Goal: Information Seeking & Learning: Learn about a topic

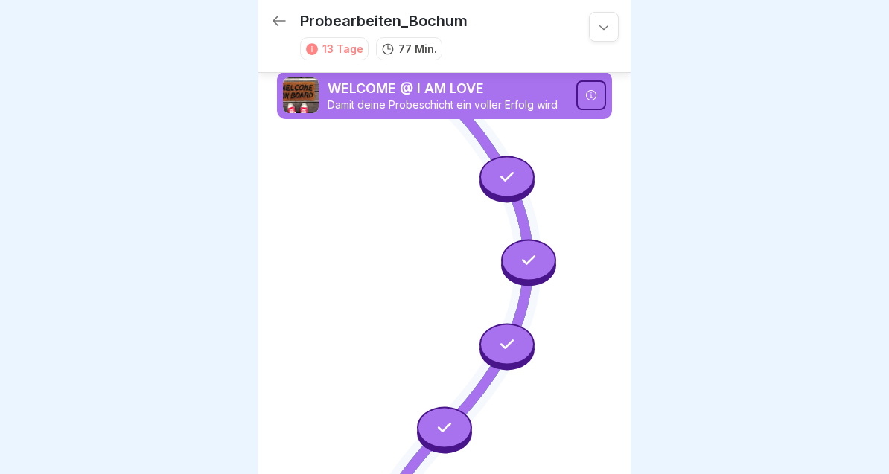
click at [0, 150] on div at bounding box center [444, 237] width 889 height 474
click at [278, 28] on icon at bounding box center [279, 21] width 18 height 18
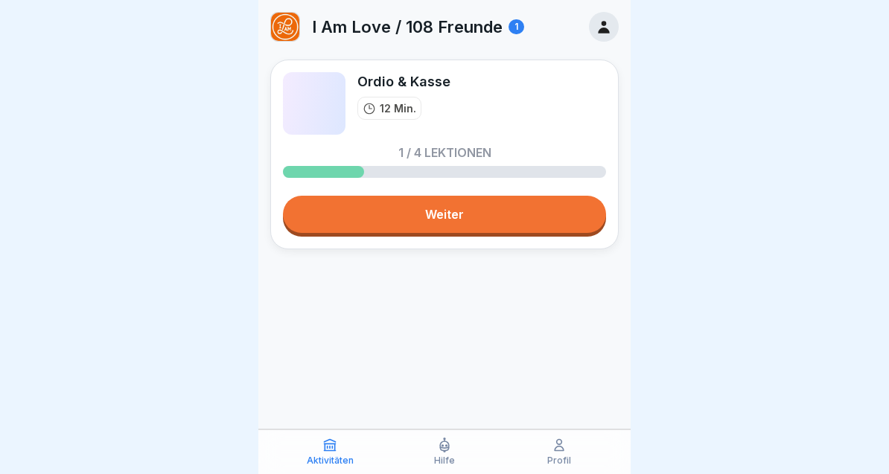
click at [529, 242] on div "Ordio & Kasse 12 Min. 1 / 4 Lektionen Weiter" at bounding box center [444, 155] width 349 height 190
click at [559, 200] on link "Weiter" at bounding box center [444, 214] width 323 height 37
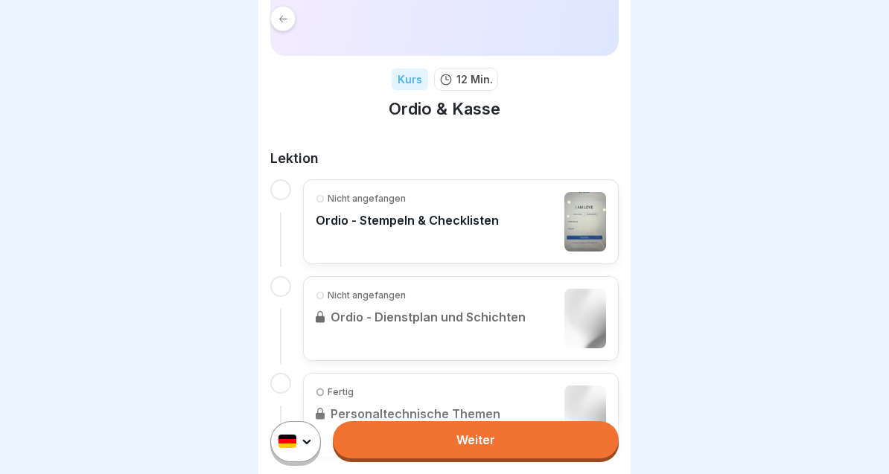
scroll to position [169, 0]
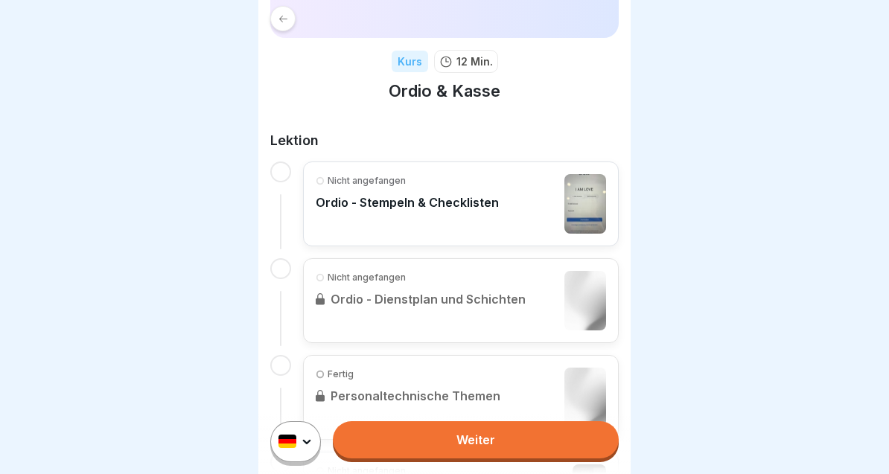
click at [427, 253] on div "Nicht angefangen [PERSON_NAME] & Checklisten Nicht angefangen Ordio - Dienstpla…" at bounding box center [444, 349] width 349 height 375
click at [436, 177] on div "Nicht angefangen" at bounding box center [407, 180] width 183 height 13
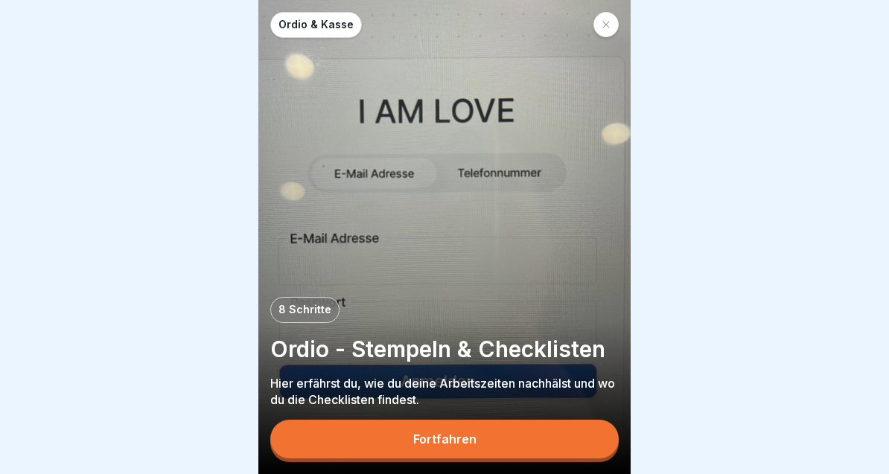
click at [384, 396] on p "Hier erfährst du, wie du deine Arbeitszeiten nachhälst und wo du die Checkliste…" at bounding box center [444, 391] width 349 height 33
click at [384, 395] on p "Hier erfährst du, wie du deine Arbeitszeiten nachhälst und wo du die Checkliste…" at bounding box center [444, 391] width 349 height 33
click at [586, 425] on button "Fortfahren" at bounding box center [444, 439] width 349 height 39
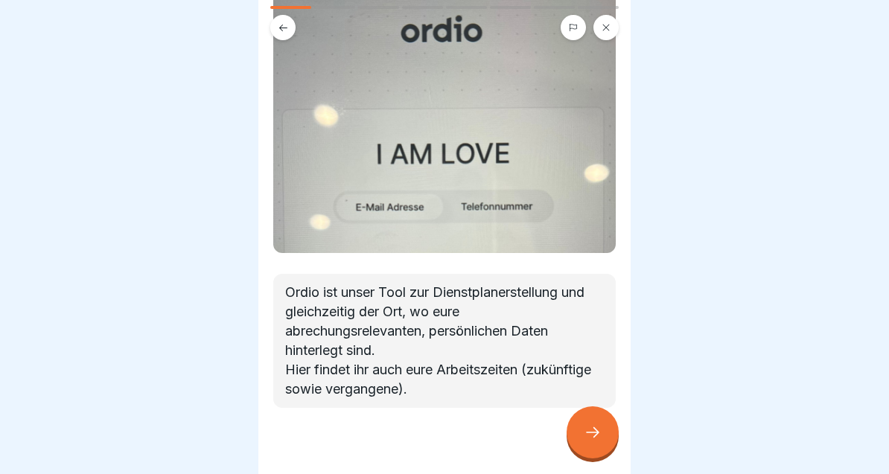
scroll to position [132, 0]
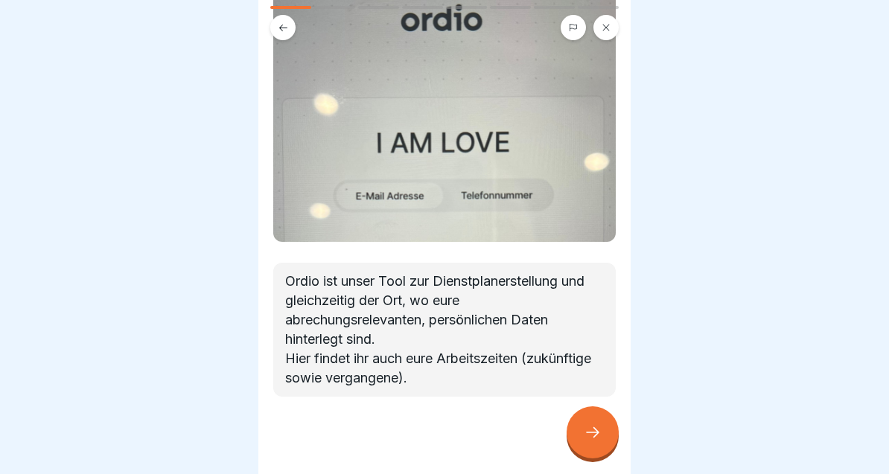
click at [589, 439] on icon at bounding box center [593, 433] width 18 height 18
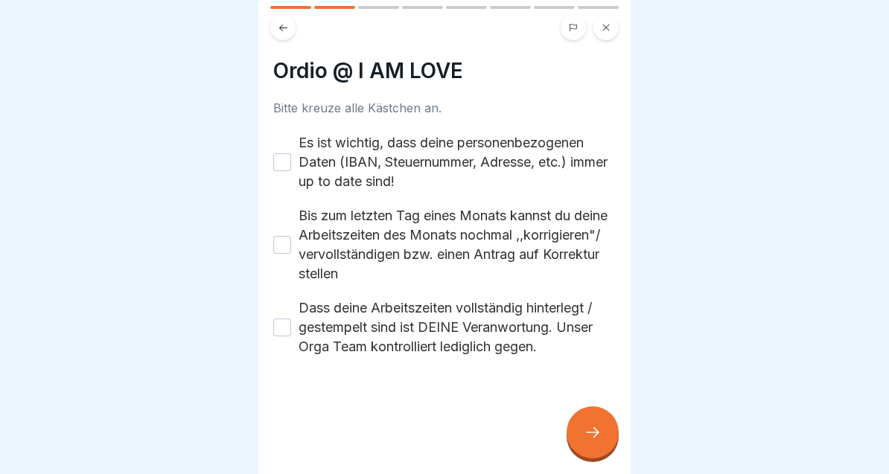
click at [285, 155] on button "Es ist wichtig, dass deine personenbezogenen Daten (IBAN, Steuernummer, Adresse…" at bounding box center [282, 162] width 18 height 18
click at [279, 241] on button "Bis zum letzten Tag eines Monats kannst du deine Arbeitszeiten des Monats nochm…" at bounding box center [282, 245] width 18 height 18
click at [288, 347] on div "Dass deine Arbeitszeiten vollständig hinterlegt / gestempelt sind ist DEINE Ver…" at bounding box center [444, 328] width 343 height 58
click at [274, 331] on button "Dass deine Arbeitszeiten vollständig hinterlegt / gestempelt sind ist DEINE Ver…" at bounding box center [282, 328] width 18 height 18
click at [592, 442] on icon at bounding box center [593, 433] width 18 height 18
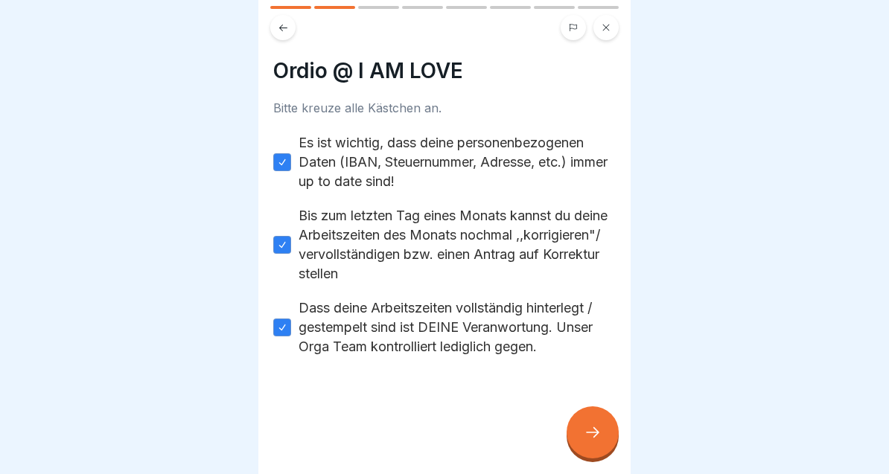
click at [596, 435] on icon at bounding box center [593, 433] width 18 height 18
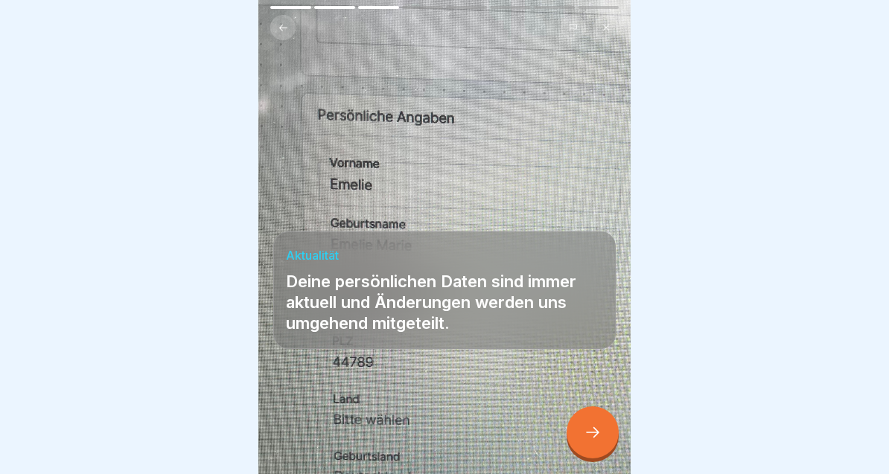
click at [599, 430] on icon at bounding box center [593, 433] width 18 height 18
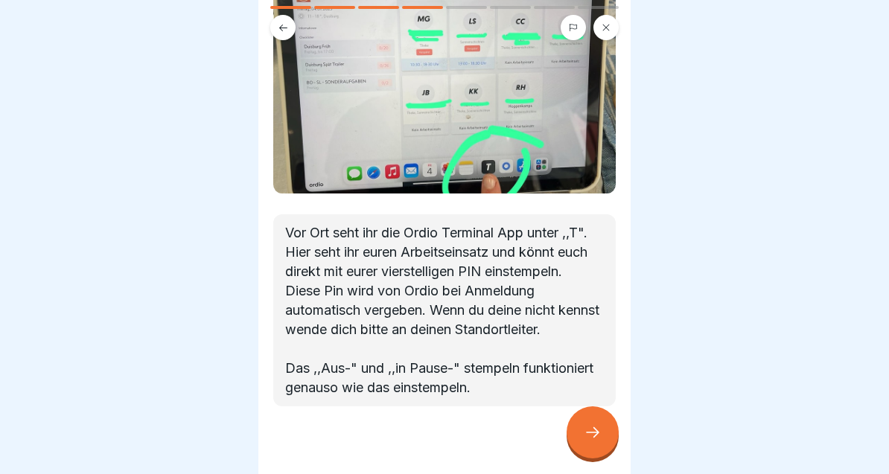
scroll to position [92, 0]
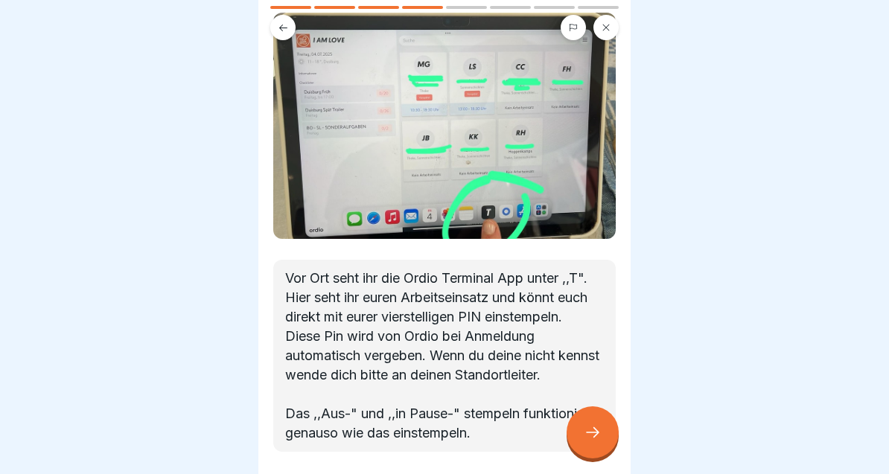
click at [579, 433] on div at bounding box center [593, 433] width 52 height 52
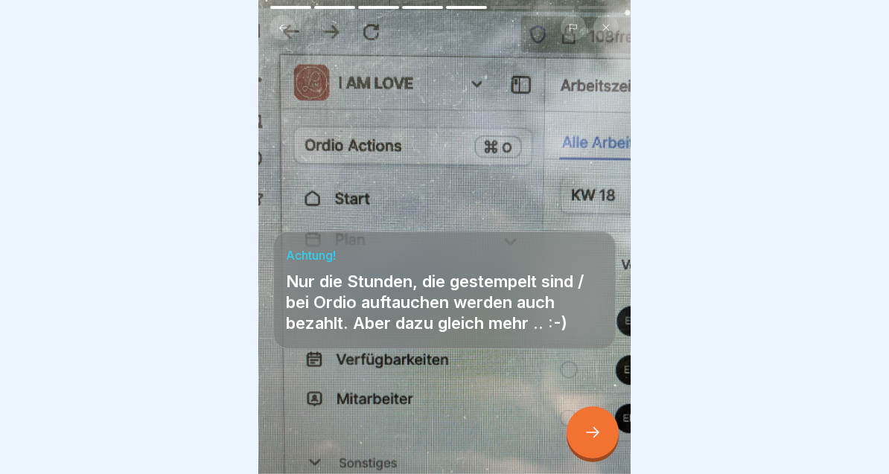
click at [594, 434] on icon at bounding box center [593, 433] width 18 height 18
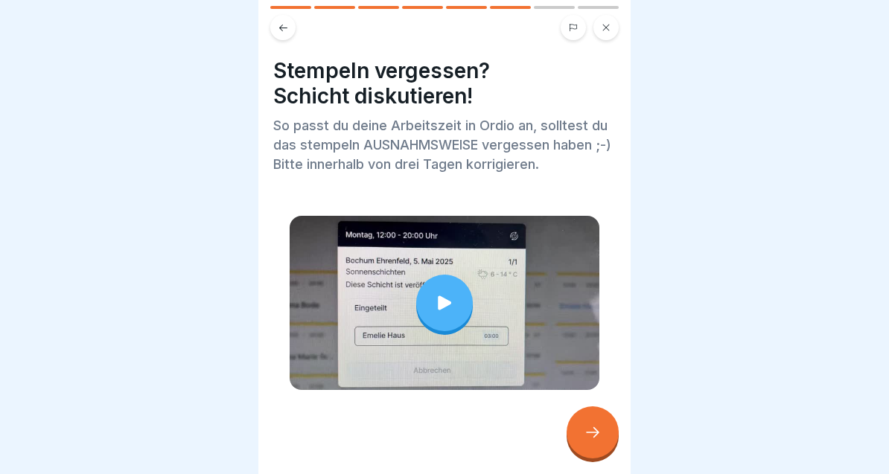
click at [445, 282] on div at bounding box center [444, 303] width 57 height 57
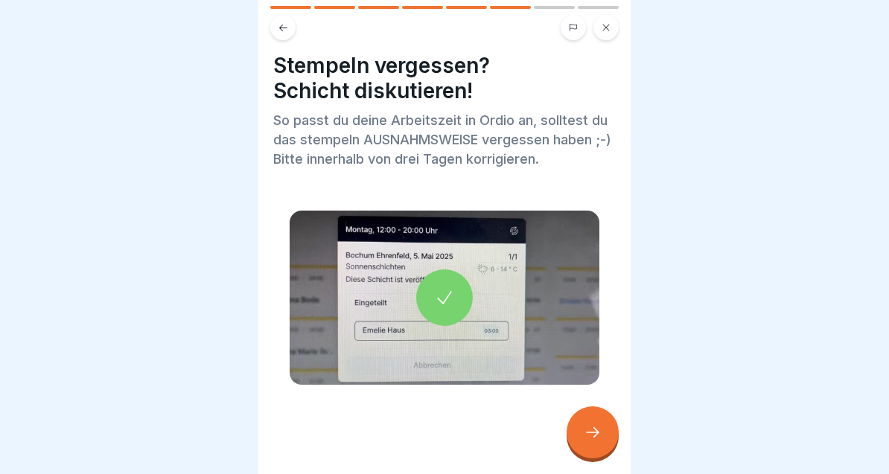
click at [594, 425] on div at bounding box center [593, 433] width 52 height 52
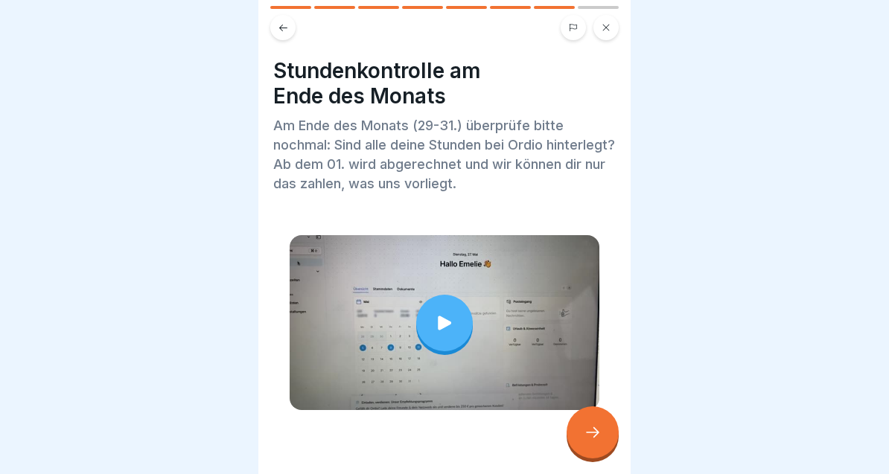
click at [444, 328] on icon at bounding box center [444, 323] width 13 height 14
click at [600, 437] on icon at bounding box center [593, 433] width 18 height 18
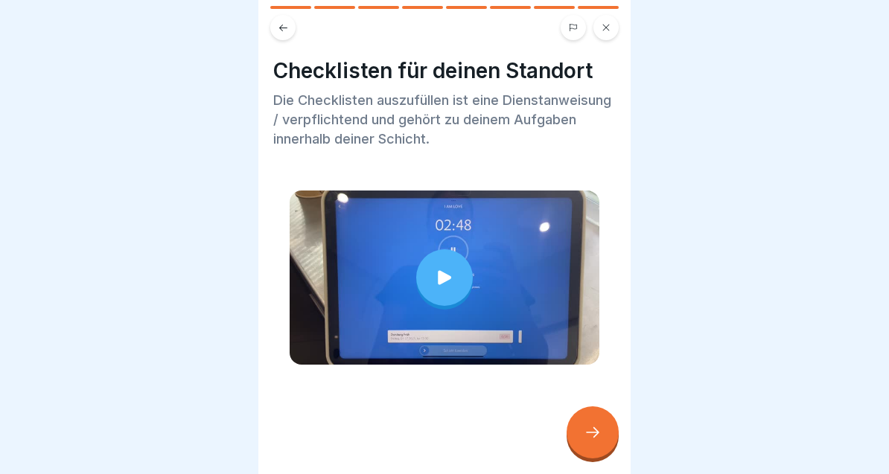
click at [441, 282] on icon at bounding box center [444, 277] width 13 height 14
click at [603, 432] on div at bounding box center [593, 433] width 52 height 52
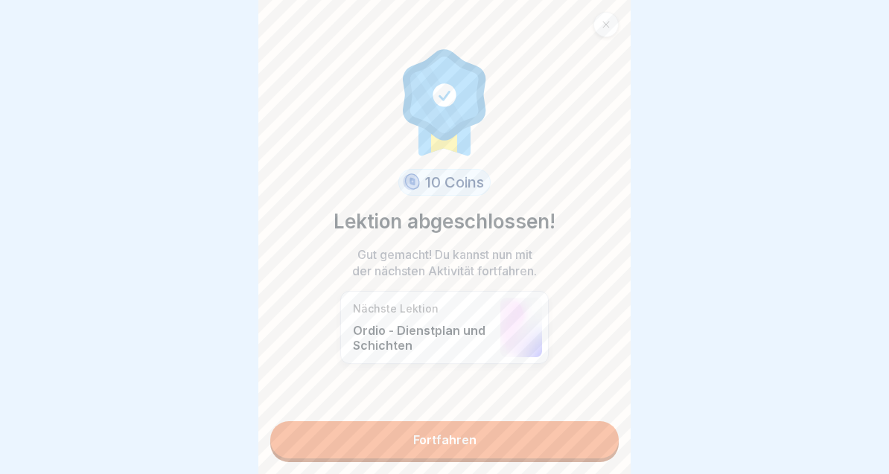
click at [526, 438] on link "Fortfahren" at bounding box center [444, 440] width 349 height 37
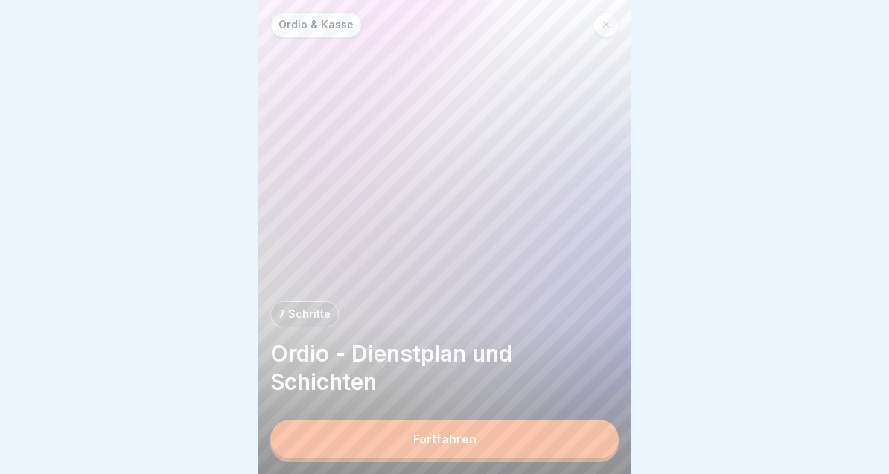
click at [506, 450] on button "Fortfahren" at bounding box center [444, 439] width 349 height 39
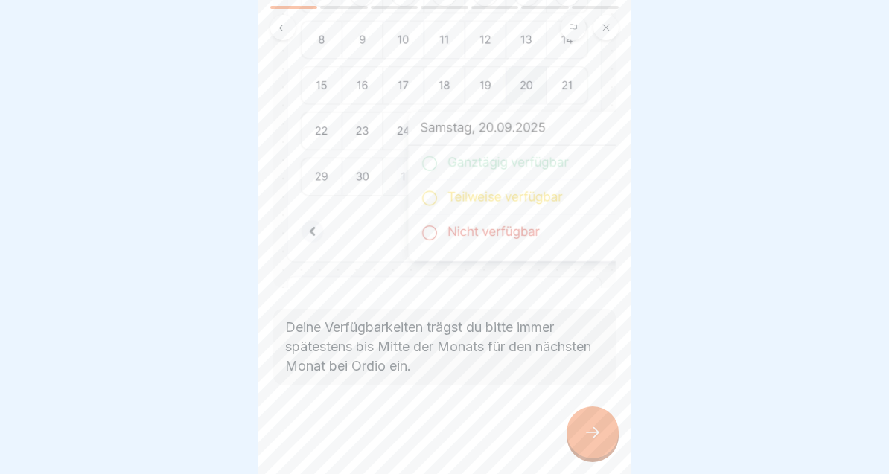
scroll to position [399, 0]
click at [588, 441] on icon at bounding box center [593, 433] width 18 height 18
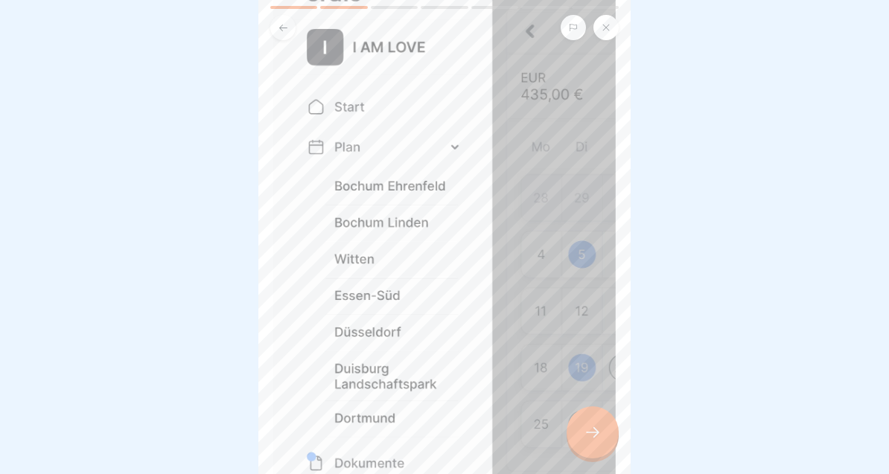
scroll to position [195, 0]
click at [605, 432] on div at bounding box center [593, 433] width 52 height 52
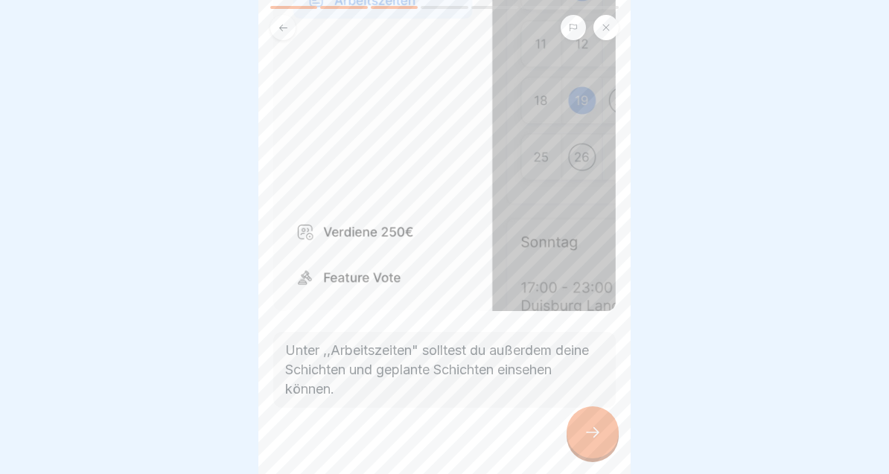
scroll to position [472, 0]
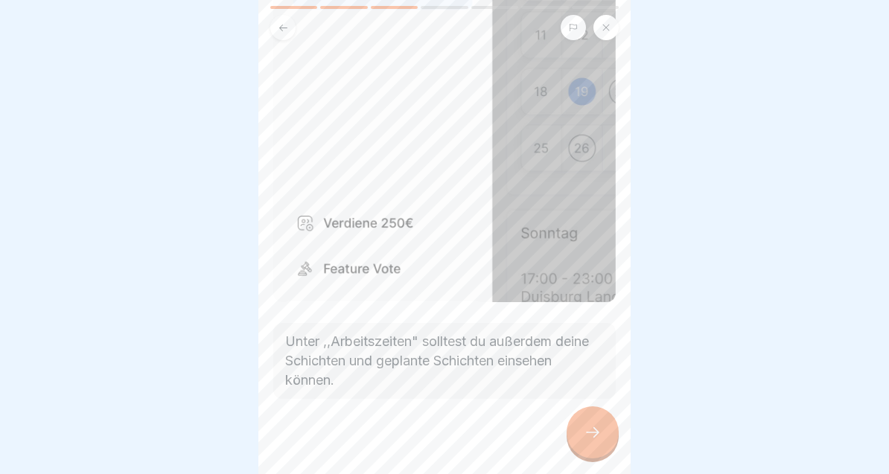
click at [591, 430] on icon at bounding box center [593, 433] width 18 height 18
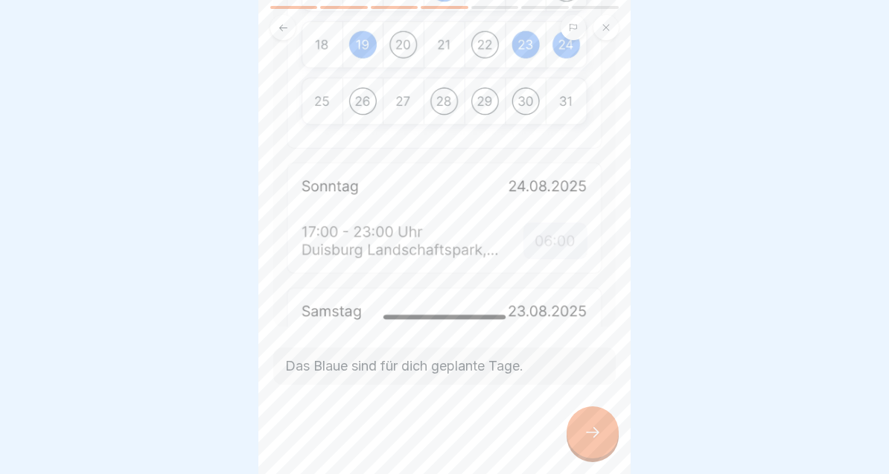
scroll to position [538, 0]
click at [594, 450] on div at bounding box center [593, 433] width 52 height 52
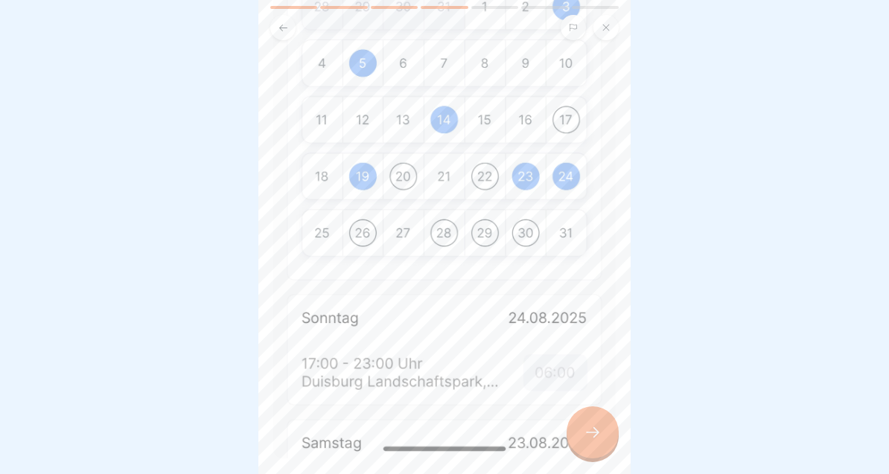
scroll to position [379, 0]
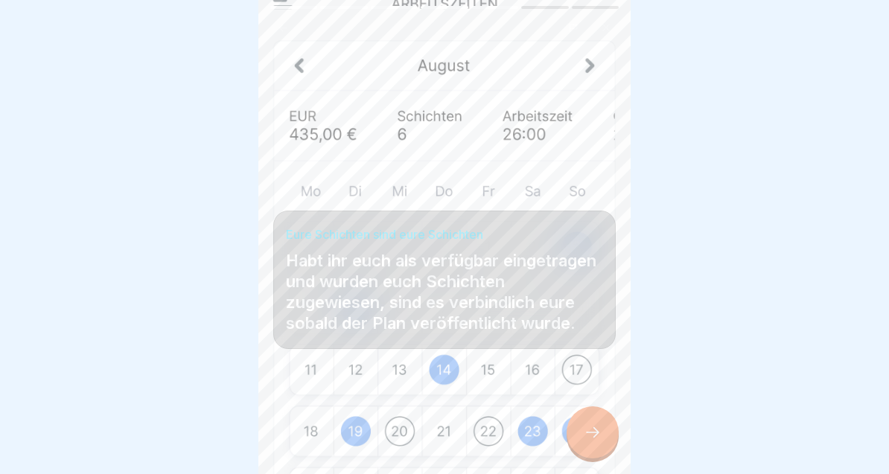
click at [595, 446] on div at bounding box center [593, 433] width 52 height 52
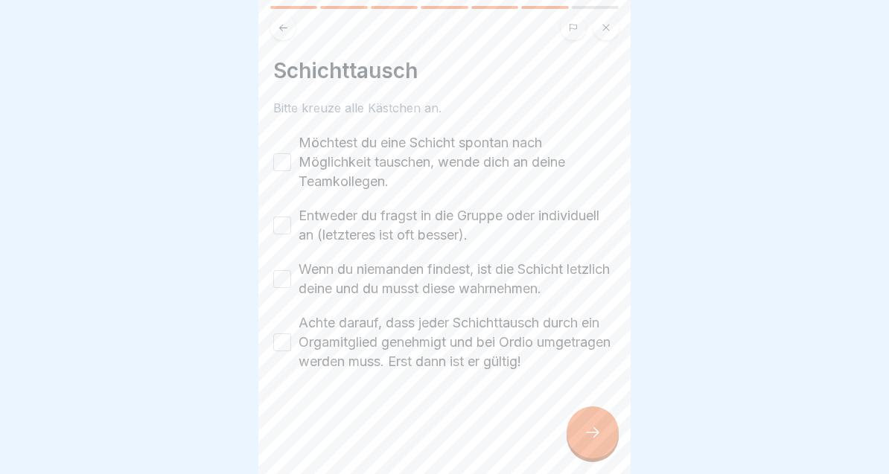
click at [495, 146] on label "Möchtest du eine Schicht spontan nach Möglichkeit tauschen, wende dich an deine…" at bounding box center [457, 162] width 317 height 58
click at [291, 153] on button "Möchtest du eine Schicht spontan nach Möglichkeit tauschen, wende dich an deine…" at bounding box center [282, 162] width 18 height 18
click at [463, 219] on label "Entweder du fragst in die Gruppe oder individuell an (letzteres ist oft besser)." at bounding box center [457, 225] width 317 height 39
click at [291, 219] on button "Entweder du fragst in die Gruppe oder individuell an (letzteres ist oft besser)." at bounding box center [282, 226] width 18 height 18
click at [489, 287] on label "Wenn du niemanden findest, ist die Schicht letzlich deine und du musst diese wa…" at bounding box center [457, 279] width 317 height 39
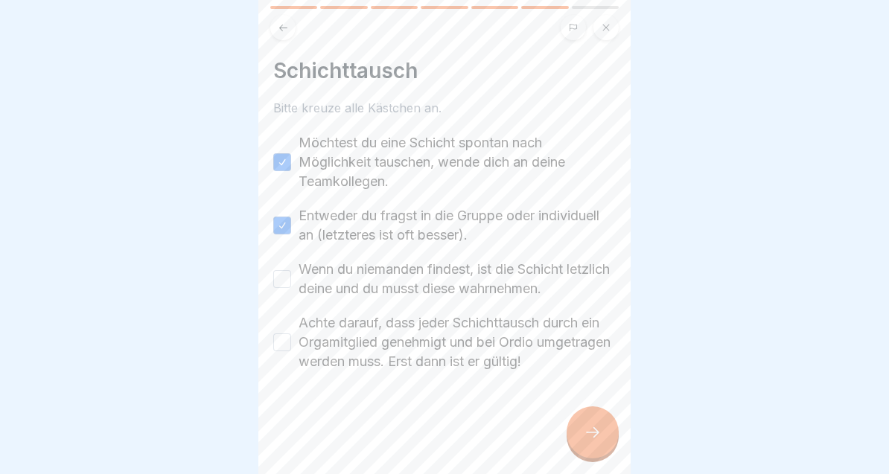
click at [291, 287] on button "Wenn du niemanden findest, ist die Schicht letzlich deine und du musst diese wa…" at bounding box center [282, 279] width 18 height 18
click at [502, 349] on label "Achte darauf, dass jeder Schichttausch durch ein Orgamitglied genehmigt und bei…" at bounding box center [457, 343] width 317 height 58
click at [291, 349] on button "Achte darauf, dass jeder Schichttausch durch ein Orgamitglied genehmigt und bei…" at bounding box center [282, 343] width 18 height 18
click at [591, 450] on div at bounding box center [593, 433] width 52 height 52
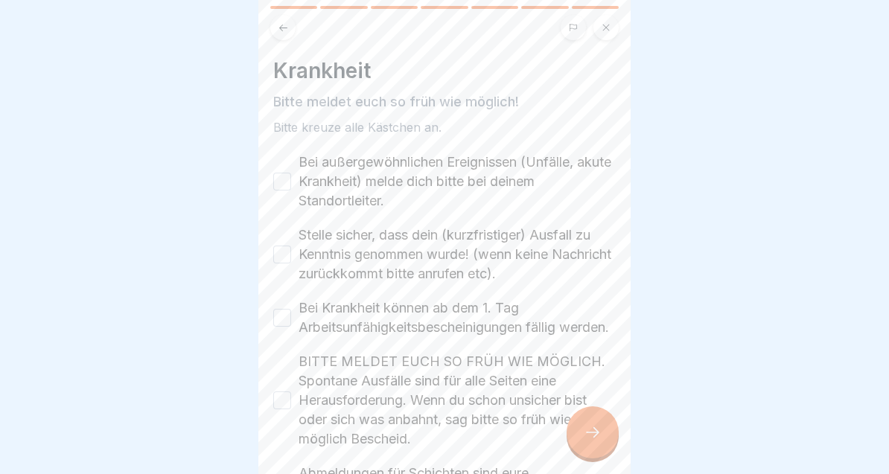
click at [564, 170] on label "Bei außergewöhnlichen Ereignissen (Unfälle, akute Krankheit) melde dich bitte b…" at bounding box center [457, 182] width 317 height 58
click at [291, 173] on button "Bei außergewöhnlichen Ereignissen (Unfälle, akute Krankheit) melde dich bitte b…" at bounding box center [282, 182] width 18 height 18
click at [527, 251] on label "Stelle sicher, dass dein (kurzfristiger) Ausfall zu Kenntnis genommen wurde! (w…" at bounding box center [457, 255] width 317 height 58
click at [291, 251] on button "Stelle sicher, dass dein (kurzfristiger) Ausfall zu Kenntnis genommen wurde! (w…" at bounding box center [282, 255] width 18 height 18
click at [521, 318] on label "Bei Krankheit können ab dem 1. Tag Arbeitsunfähigkeitsbescheinigungen fällig we…" at bounding box center [457, 318] width 317 height 39
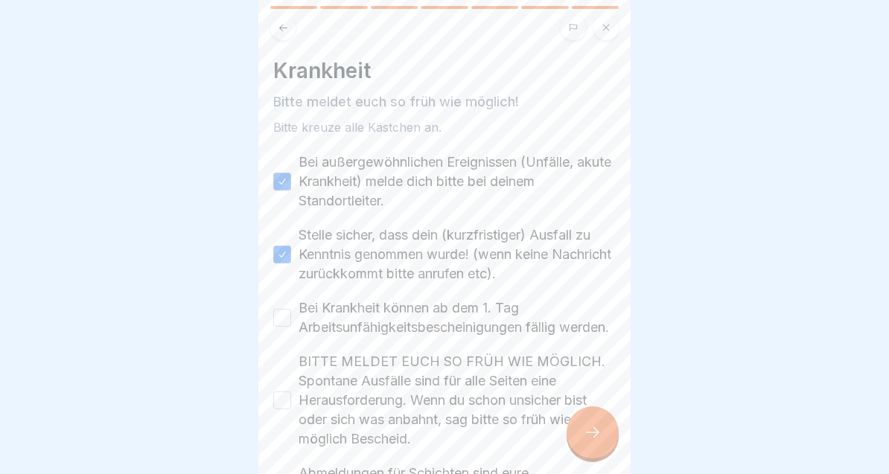
click at [291, 318] on button "Bei Krankheit können ab dem 1. Tag Arbeitsunfähigkeitsbescheinigungen fällig we…" at bounding box center [282, 318] width 18 height 18
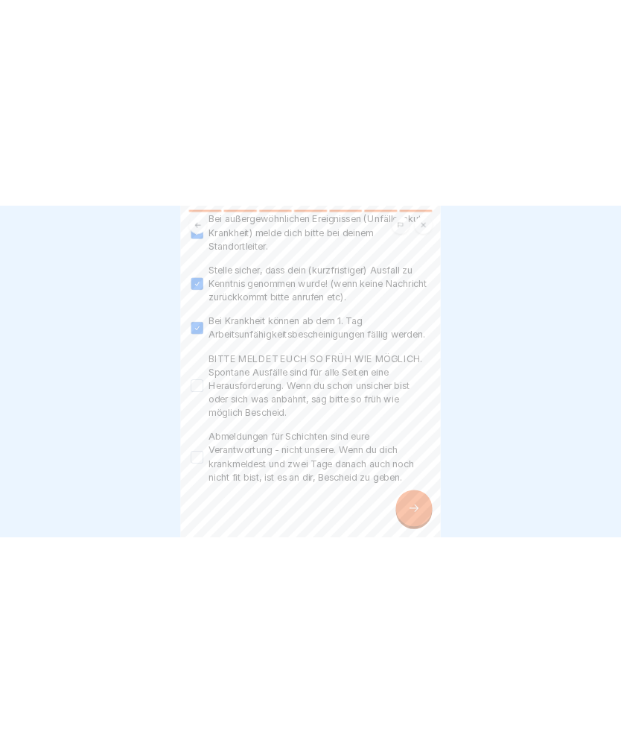
scroll to position [144, 0]
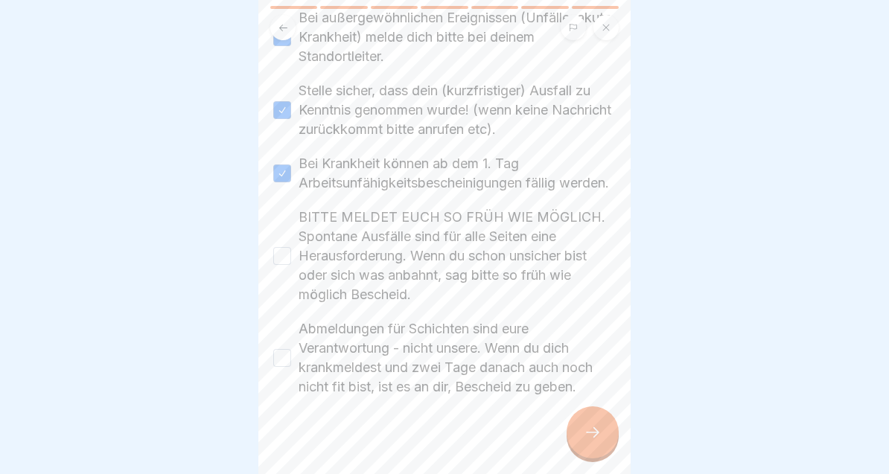
click at [503, 271] on label "BITTE MELDET EUCH SO FRÜH WIE MÖGLICH. Spontane Ausfälle sind für alle Seiten e…" at bounding box center [457, 256] width 317 height 97
click at [291, 265] on button "BITTE MELDET EUCH SO FRÜH WIE MÖGLICH. Spontane Ausfälle sind für alle Seiten e…" at bounding box center [282, 256] width 18 height 18
click at [500, 373] on label "Abmeldungen für Schichten sind eure Verantwortung - nicht unsere. Wenn du dich …" at bounding box center [457, 358] width 317 height 77
click at [291, 367] on button "Abmeldungen für Schichten sind eure Verantwortung - nicht unsere. Wenn du dich …" at bounding box center [282, 358] width 18 height 18
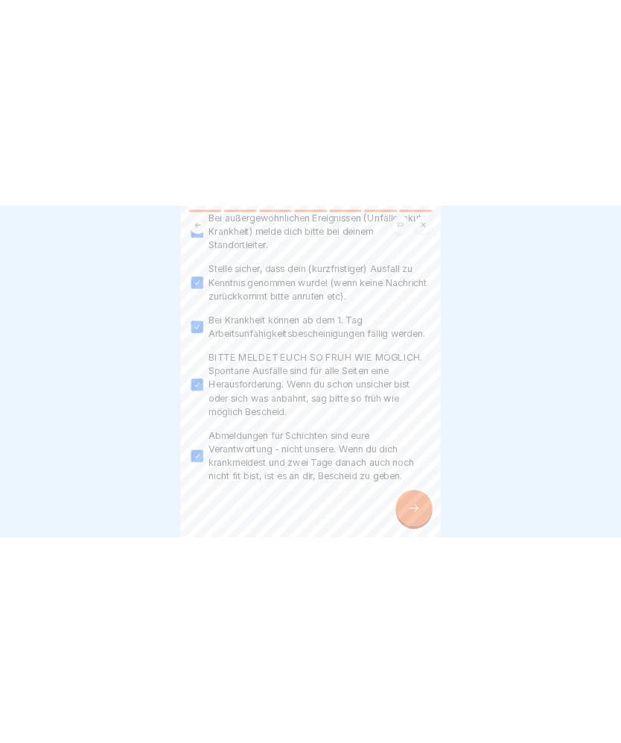
scroll to position [218, 0]
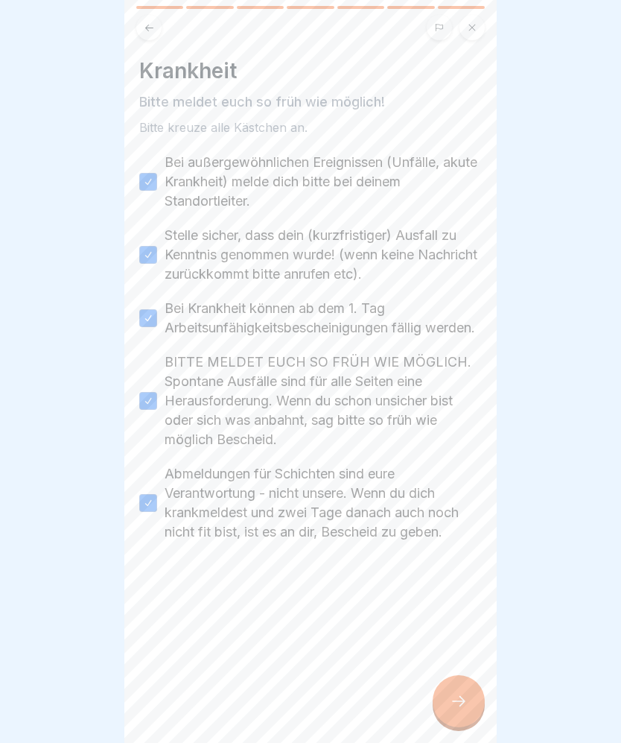
click at [457, 695] on icon at bounding box center [459, 701] width 18 height 18
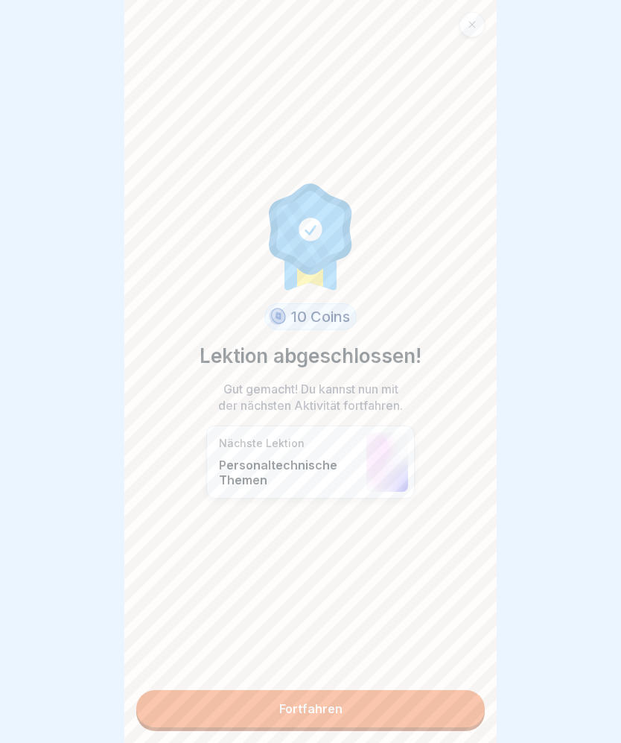
click at [399, 711] on link "Fortfahren" at bounding box center [310, 708] width 349 height 37
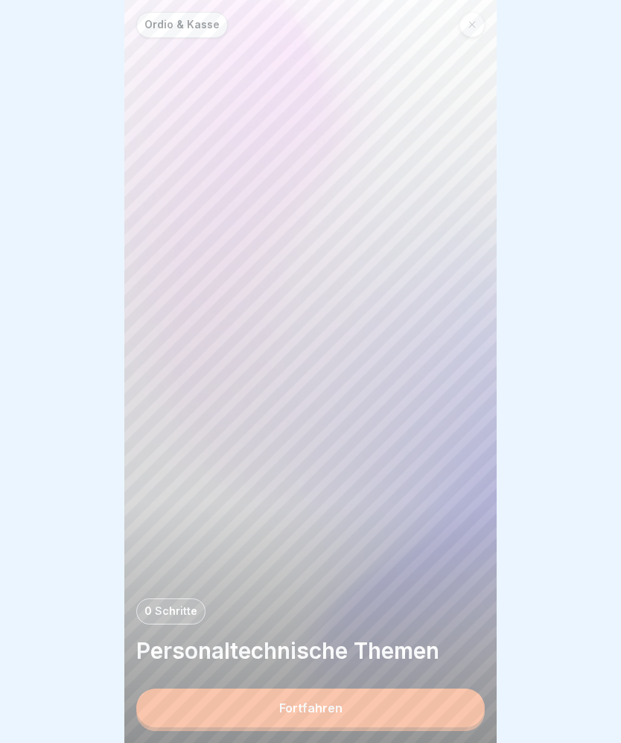
click at [405, 708] on button "Fortfahren" at bounding box center [310, 707] width 349 height 39
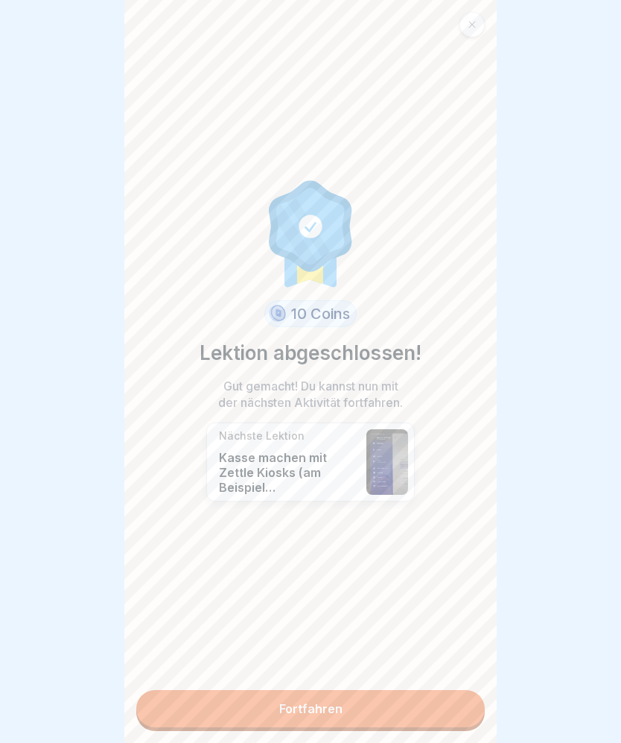
click at [328, 696] on link "Fortfahren" at bounding box center [310, 708] width 349 height 37
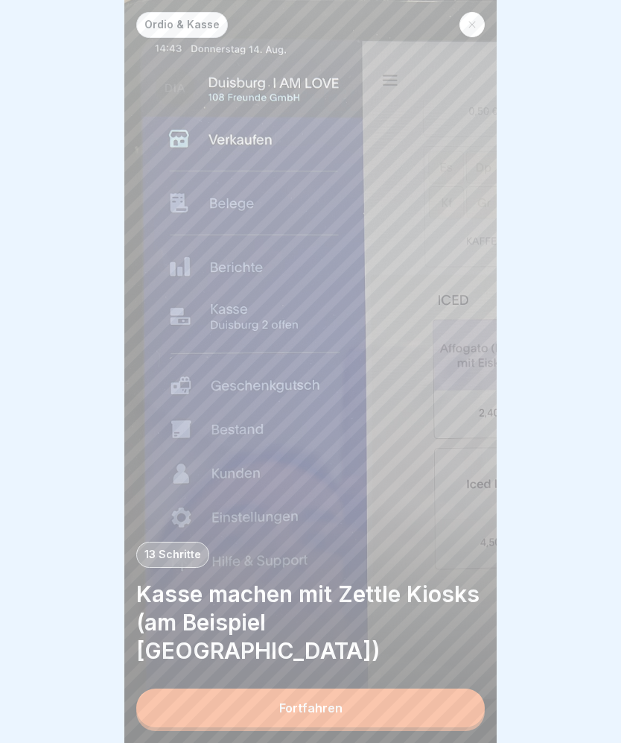
click at [458, 711] on button "Fortfahren" at bounding box center [310, 707] width 349 height 39
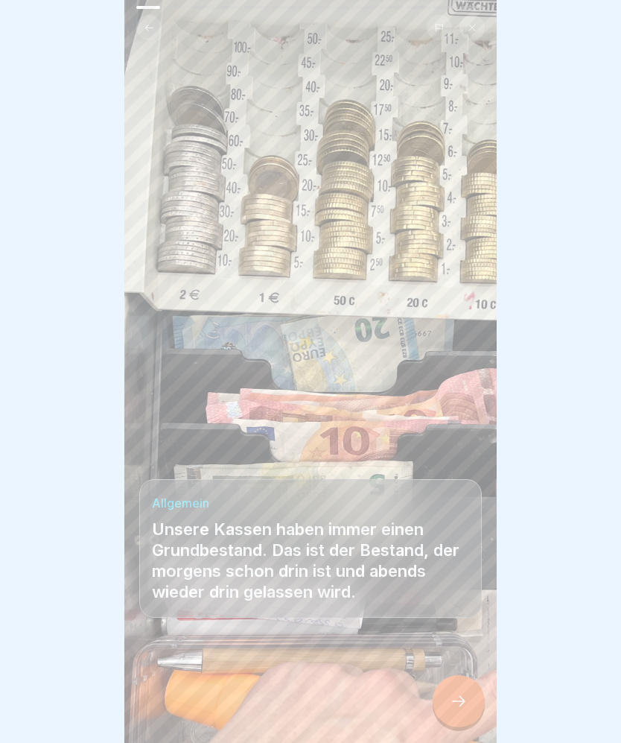
click at [464, 708] on icon at bounding box center [459, 701] width 18 height 18
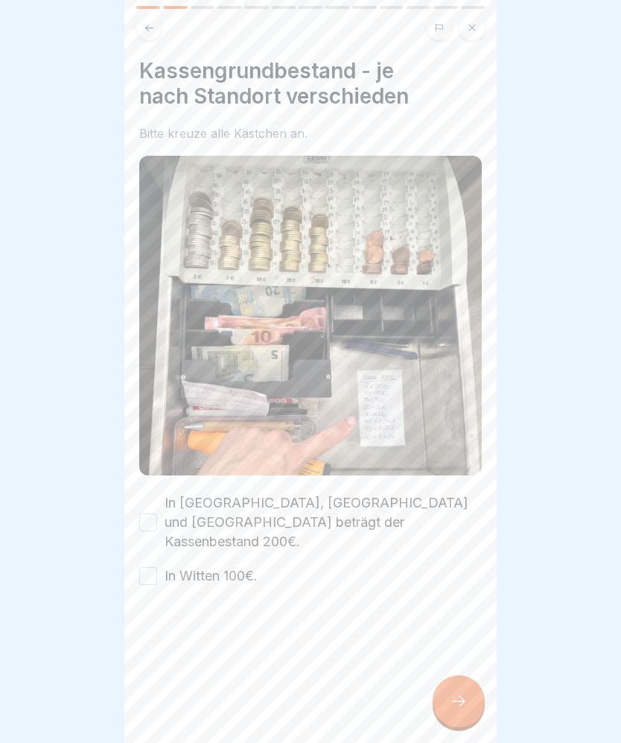
click at [279, 518] on label "In [GEOGRAPHIC_DATA], [GEOGRAPHIC_DATA] und [GEOGRAPHIC_DATA] beträgt der Kasse…" at bounding box center [323, 522] width 317 height 58
click at [157, 518] on button "In [GEOGRAPHIC_DATA], [GEOGRAPHIC_DATA] und [GEOGRAPHIC_DATA] beträgt der Kasse…" at bounding box center [148, 522] width 18 height 18
click at [232, 566] on label "In Witten 100€." at bounding box center [211, 575] width 93 height 19
click at [157, 567] on button "In Witten 100€." at bounding box center [148, 576] width 18 height 18
click at [471, 702] on div at bounding box center [459, 701] width 52 height 52
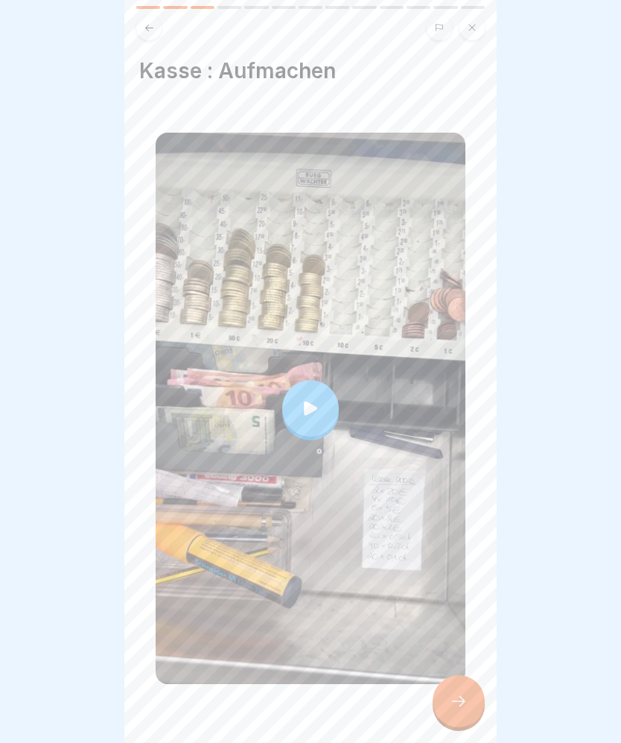
click at [302, 394] on div at bounding box center [310, 408] width 57 height 57
click at [464, 702] on icon at bounding box center [458, 701] width 13 height 10
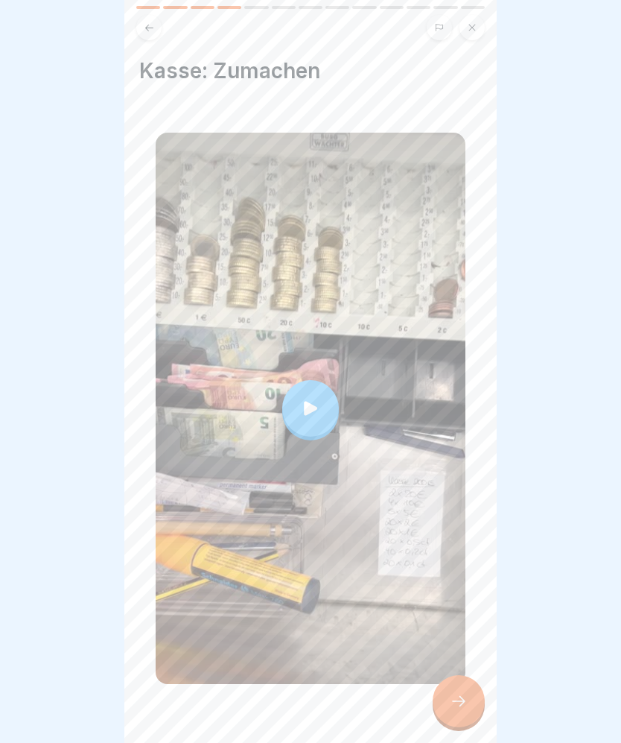
click at [316, 413] on icon at bounding box center [310, 408] width 21 height 21
click at [464, 696] on icon at bounding box center [459, 701] width 18 height 18
